Goal: Information Seeking & Learning: Learn about a topic

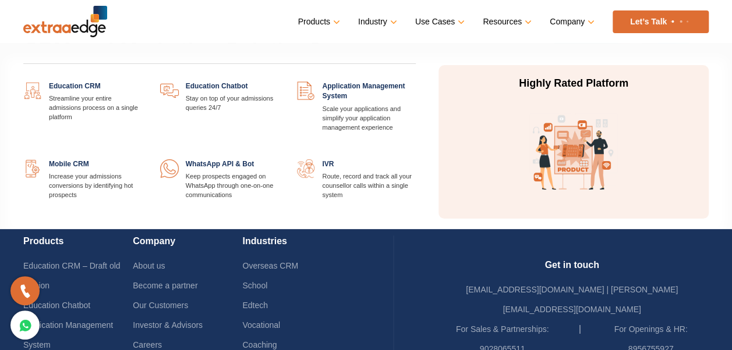
scroll to position [2670, 0]
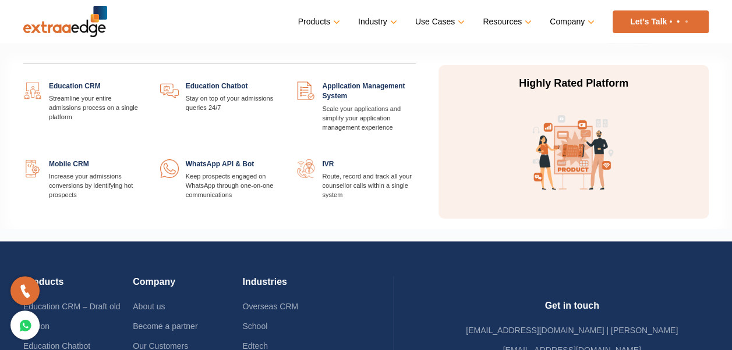
click at [143, 81] on link at bounding box center [143, 81] width 0 height 0
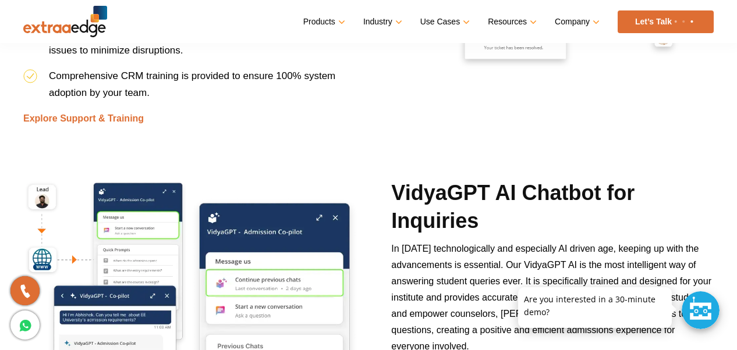
scroll to position [3841, 0]
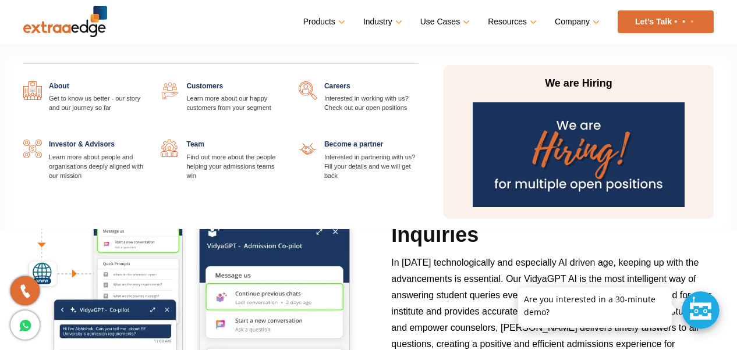
click at [418, 81] on link at bounding box center [418, 81] width 0 height 0
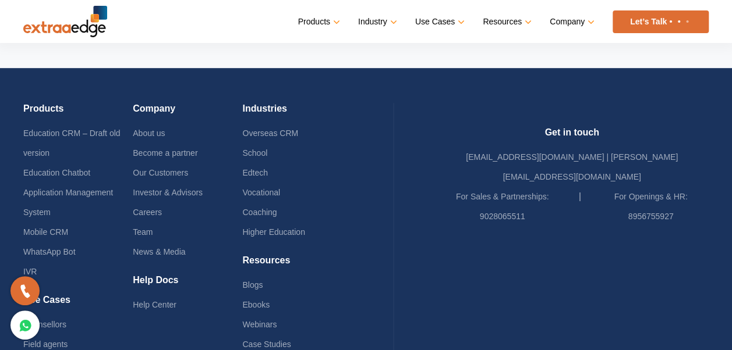
scroll to position [2475, 0]
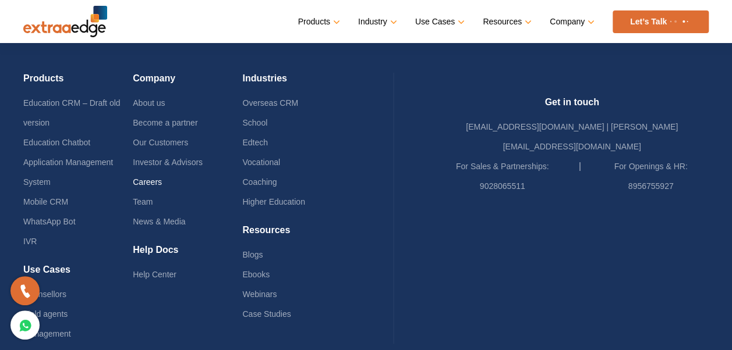
click at [161, 178] on link "Careers" at bounding box center [147, 182] width 29 height 9
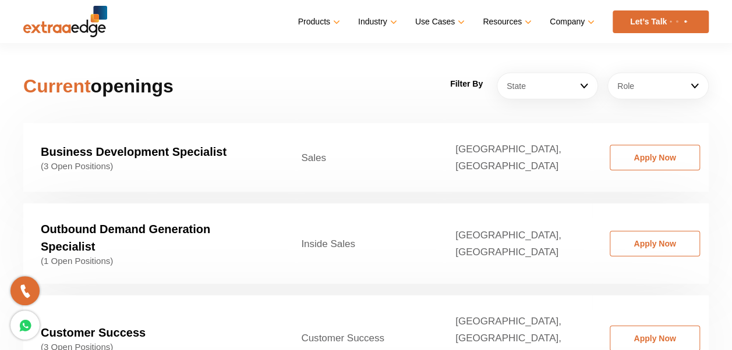
scroll to position [1746, 0]
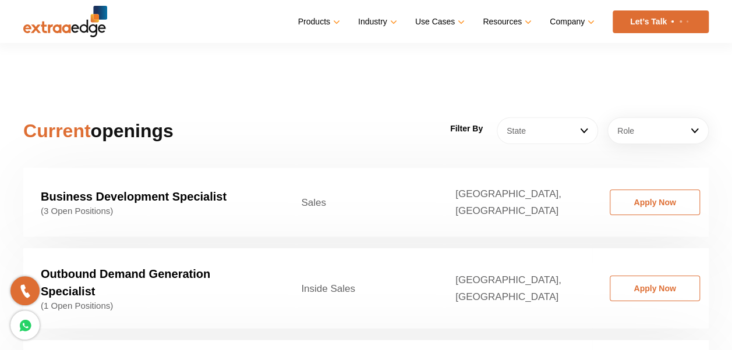
click at [578, 118] on link "State" at bounding box center [546, 131] width 101 height 27
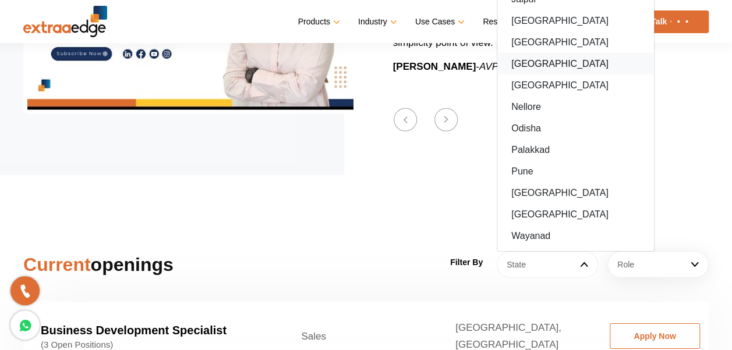
scroll to position [1571, 0]
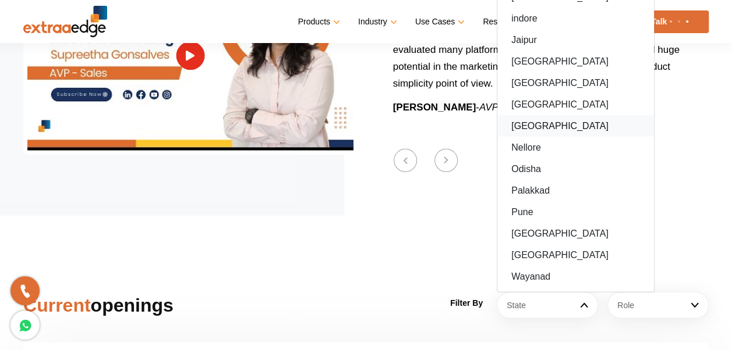
click at [529, 115] on link "[GEOGRAPHIC_DATA]" at bounding box center [575, 126] width 157 height 22
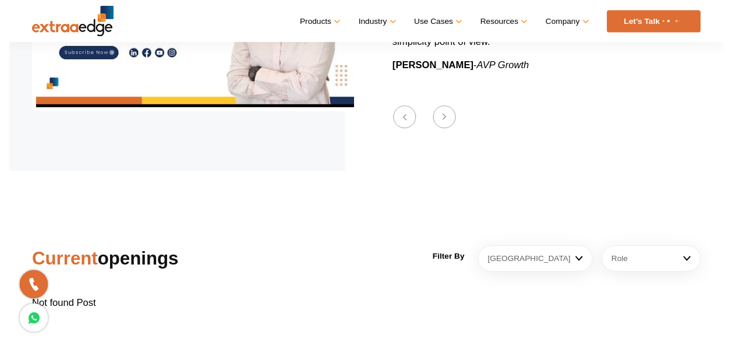
scroll to position [1630, 0]
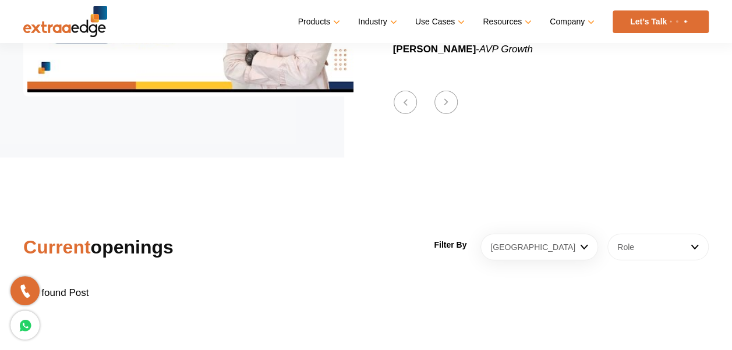
click at [671, 234] on link "Role" at bounding box center [657, 247] width 101 height 27
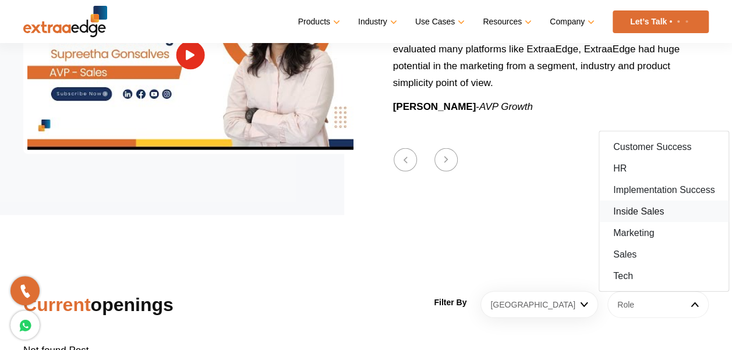
scroll to position [1571, 0]
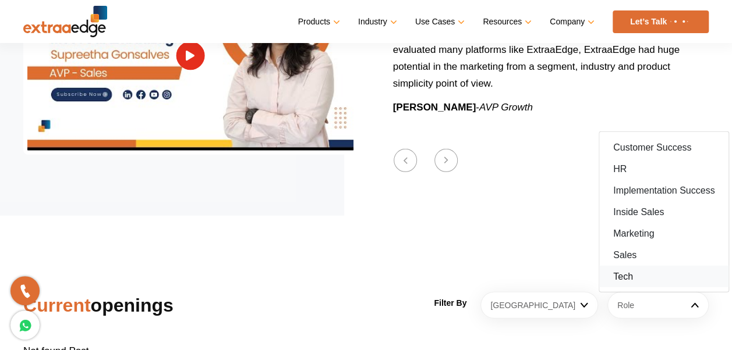
click at [622, 266] on link "Tech" at bounding box center [663, 277] width 129 height 22
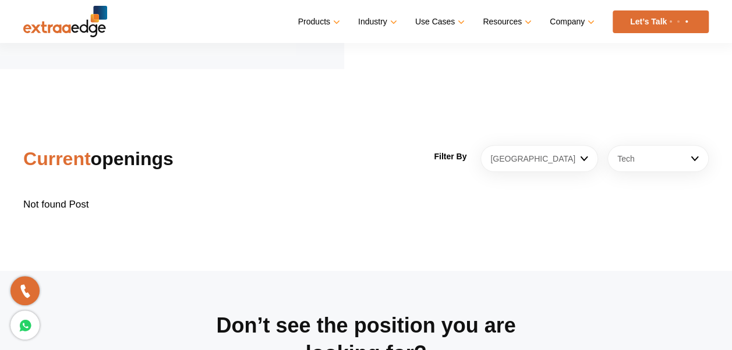
scroll to position [1688, 0]
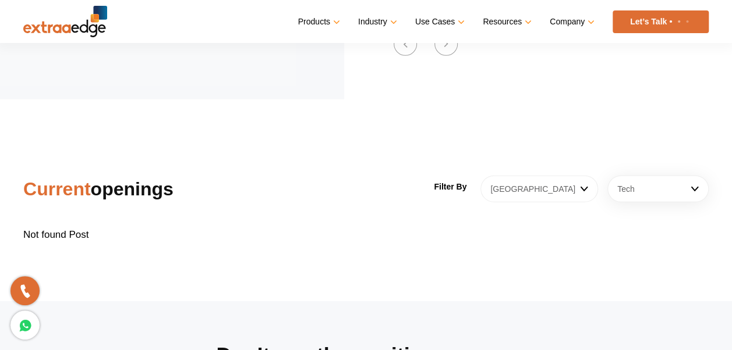
click at [566, 178] on link "Mumbai" at bounding box center [539, 189] width 118 height 27
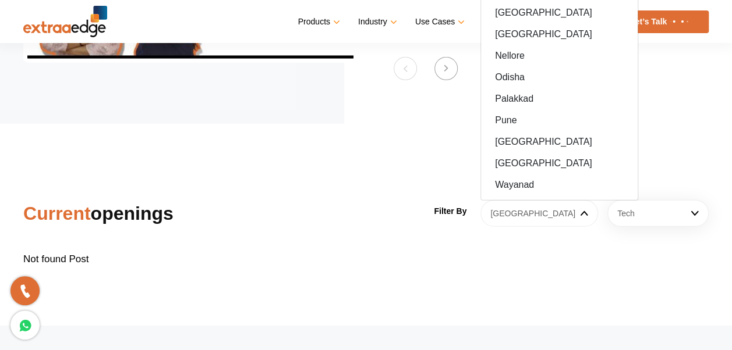
scroll to position [1571, 0]
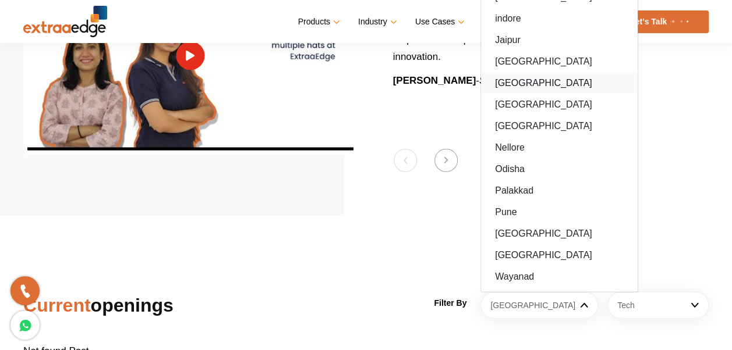
click at [545, 72] on link "Maharashtra" at bounding box center [559, 83] width 157 height 22
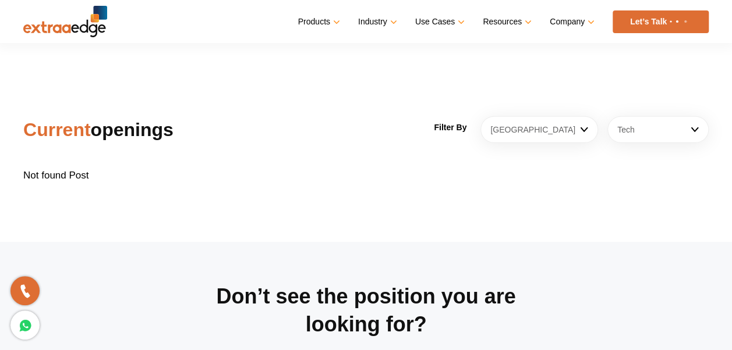
scroll to position [1746, 0]
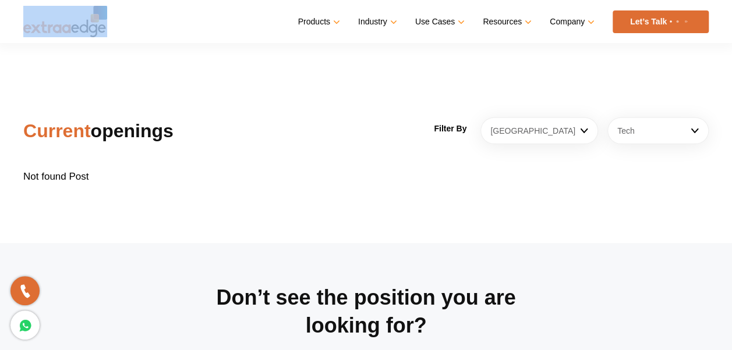
drag, startPoint x: 109, startPoint y: 27, endPoint x: 17, endPoint y: 26, distance: 92.0
click at [17, 26] on div "Menu Close Products Education CRM Streamline your entire admissions process on …" at bounding box center [366, 21] width 732 height 43
drag, startPoint x: 17, startPoint y: 26, endPoint x: 183, endPoint y: 74, distance: 172.6
click at [183, 74] on section "Current openings Filter By Maharashtra Ahemdabad Ahmedabad Bangalore Bhopal/Ind…" at bounding box center [366, 142] width 732 height 202
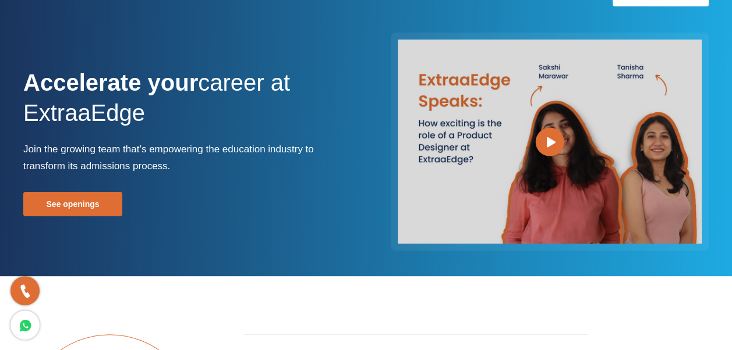
scroll to position [0, 0]
